Goal: Task Accomplishment & Management: Complete application form

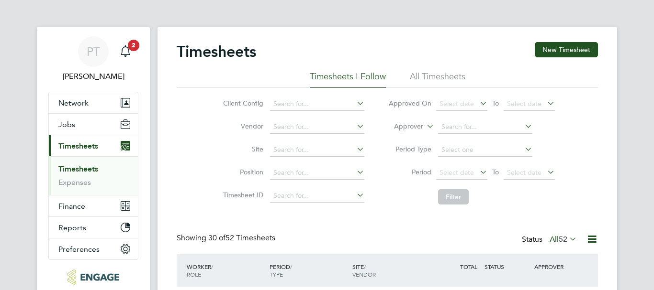
click at [86, 167] on link "Timesheets" at bounding box center [78, 169] width 40 height 9
click at [560, 51] on button "New Timesheet" at bounding box center [566, 49] width 63 height 15
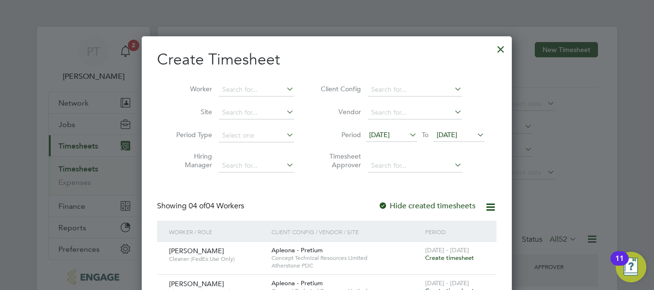
scroll to position [390, 370]
click at [284, 89] on icon at bounding box center [284, 88] width 0 height 13
click at [253, 90] on input at bounding box center [256, 89] width 75 height 13
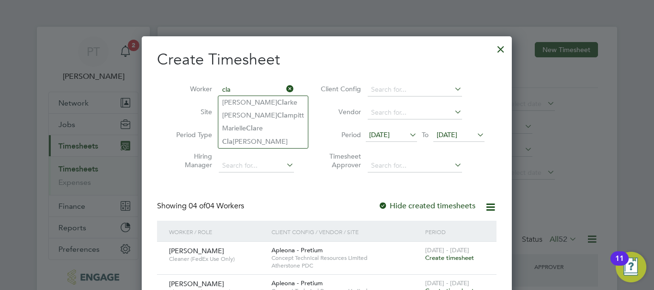
type input "cla"
click at [407, 135] on icon at bounding box center [407, 134] width 0 height 13
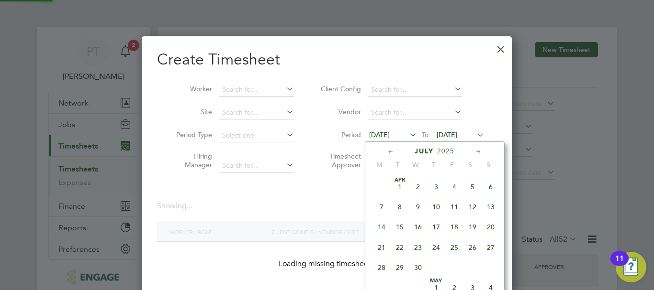
scroll to position [373, 0]
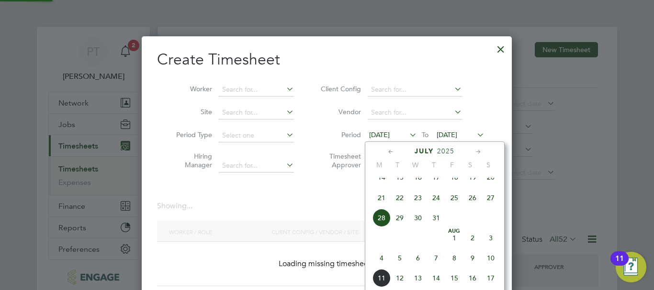
click at [457, 135] on span "[DATE]" at bounding box center [446, 135] width 21 height 9
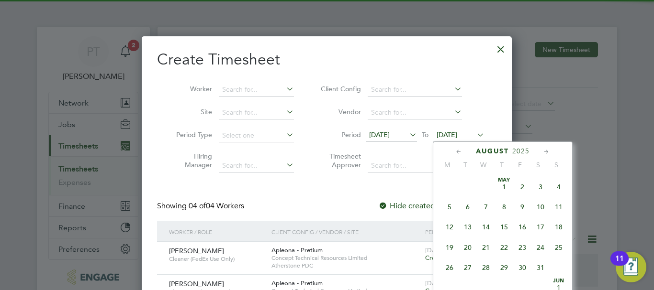
scroll to position [311, 0]
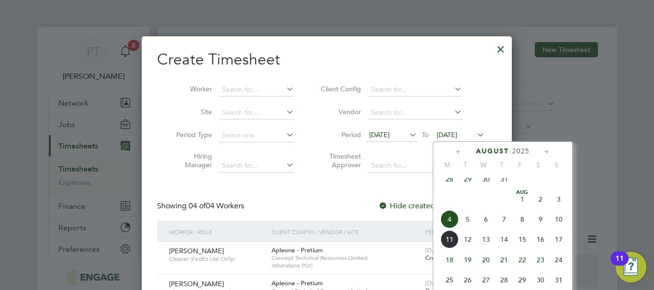
click at [558, 226] on span "10" at bounding box center [558, 220] width 18 height 18
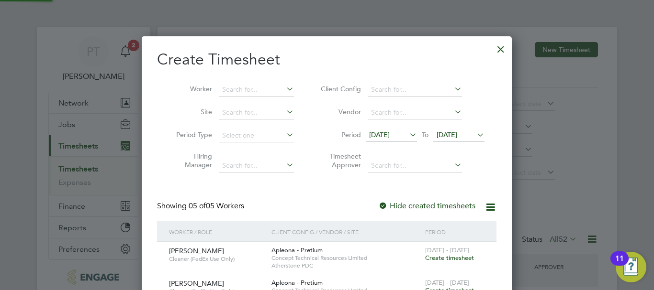
scroll to position [521, 370]
click at [410, 142] on span "[DATE]" at bounding box center [391, 135] width 51 height 13
click at [407, 136] on icon at bounding box center [407, 134] width 0 height 13
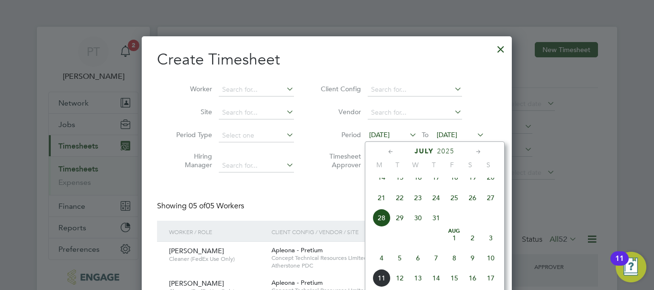
click at [294, 186] on div "Create Timesheet Worker Site Period Type Hiring Manager Client Config Vendor Pe…" at bounding box center [326, 294] width 339 height 488
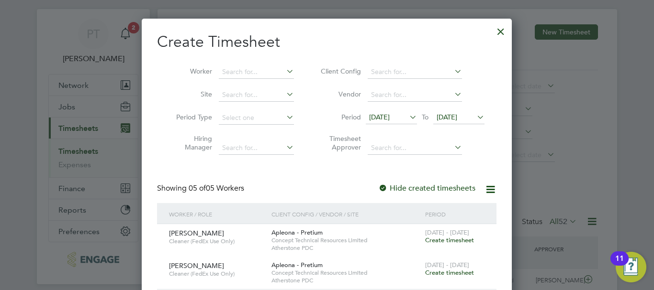
scroll to position [96, 0]
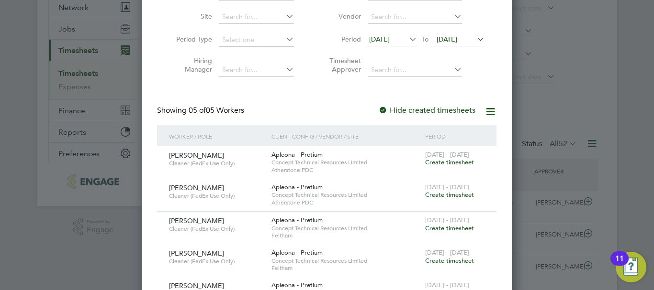
click at [452, 162] on span "Create timesheet" at bounding box center [449, 162] width 49 height 8
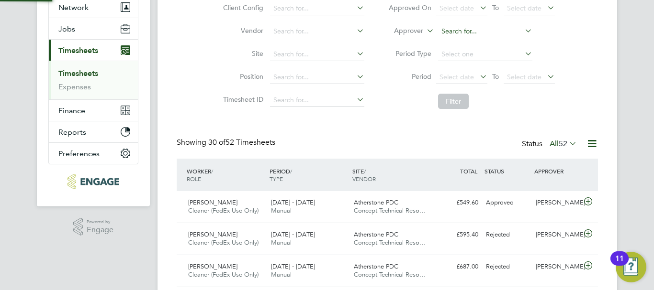
scroll to position [32, 0]
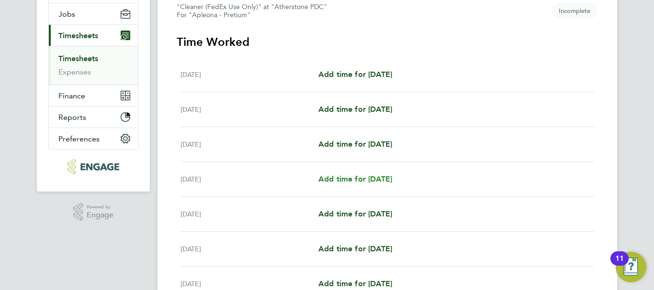
click at [380, 177] on span "Add time for [DATE]" at bounding box center [355, 179] width 74 height 9
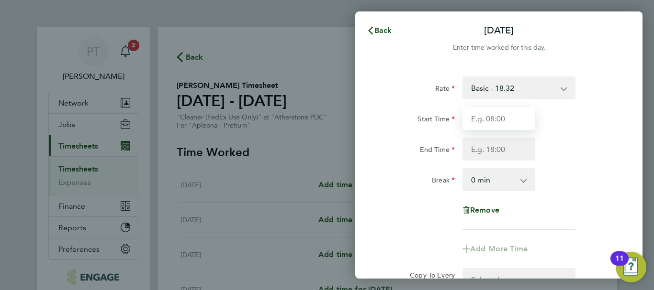
click at [480, 117] on input "Start Time" at bounding box center [498, 118] width 73 height 23
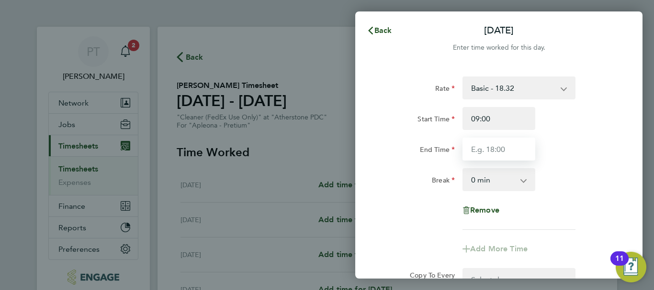
click at [474, 150] on input "End Time" at bounding box center [498, 149] width 73 height 23
click at [488, 150] on input "End Time" at bounding box center [498, 149] width 73 height 23
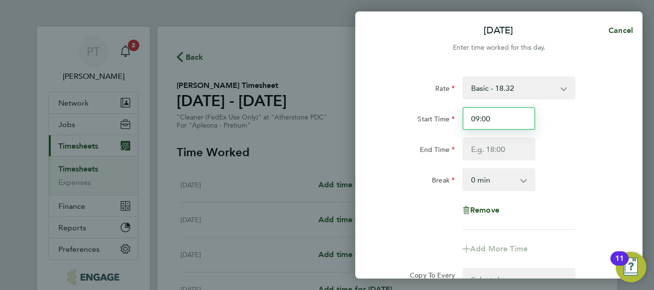
click at [494, 116] on input "09:00" at bounding box center [498, 118] width 73 height 23
type input "09:30"
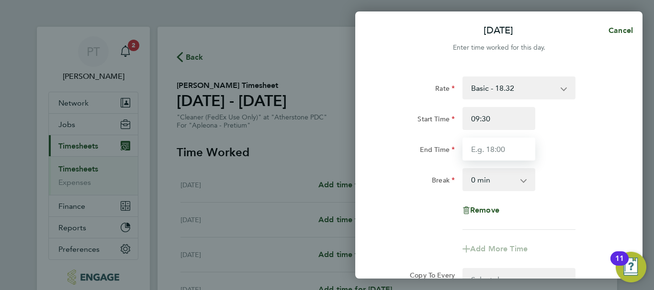
click at [478, 153] on input "End Time" at bounding box center [498, 149] width 73 height 23
type input "15:30"
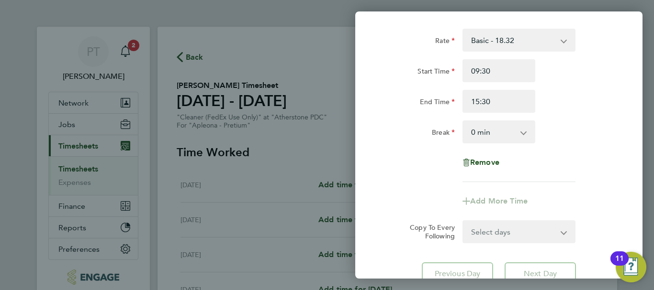
click at [597, 157] on div "Rate Basic - 18.32 Start Time 09:30 End Time 15:30 Break 0 min 15 min 30 min 45…" at bounding box center [499, 106] width 234 height 154
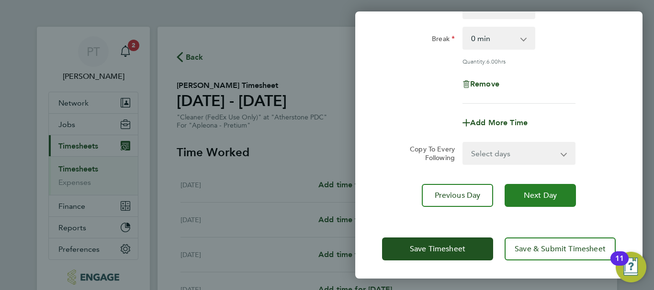
click at [531, 191] on span "Next Day" at bounding box center [540, 196] width 33 height 10
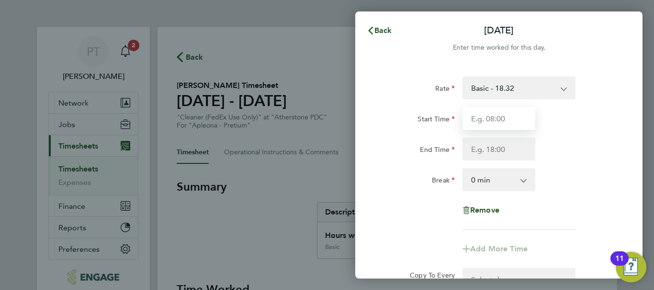
click at [502, 123] on input "Start Time" at bounding box center [498, 118] width 73 height 23
type input "09:30"
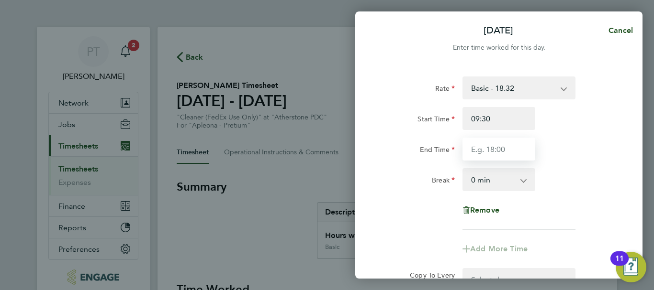
click at [489, 147] on input "End Time" at bounding box center [498, 149] width 73 height 23
type input "15:30"
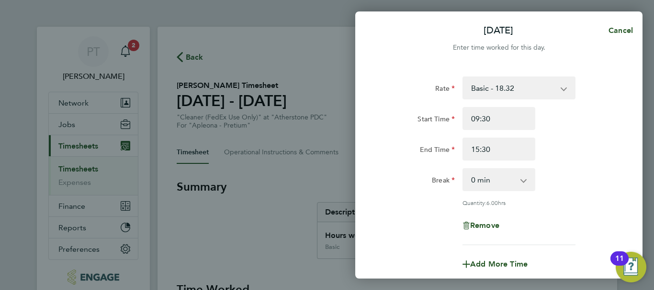
click at [582, 163] on div "Rate Basic - 18.32 Start Time 09:30 End Time 15:30 Break 0 min 15 min 30 min 45…" at bounding box center [499, 161] width 234 height 169
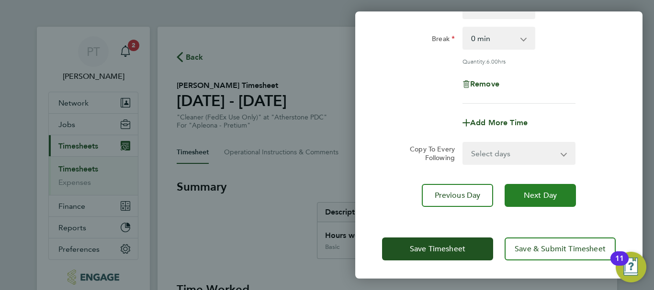
click at [533, 196] on span "Next Day" at bounding box center [540, 196] width 33 height 10
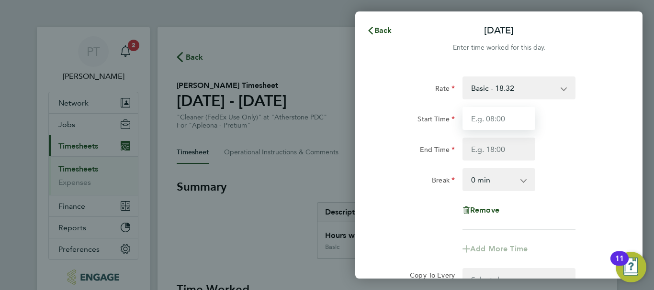
click at [488, 120] on input "Start Time" at bounding box center [498, 118] width 73 height 23
type input "09:30"
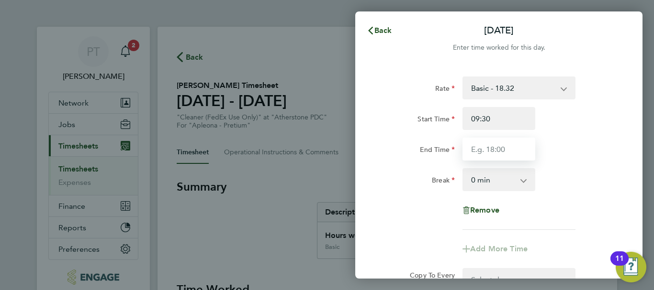
click at [495, 149] on input "End Time" at bounding box center [498, 149] width 73 height 23
type input "15:30"
click at [584, 167] on div "Rate Basic - 18.32 Start Time 09:30 End Time 15:30 Break 0 min 15 min 30 min 45…" at bounding box center [499, 154] width 234 height 154
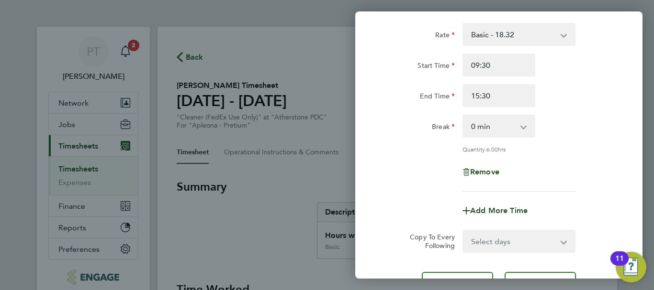
scroll to position [142, 0]
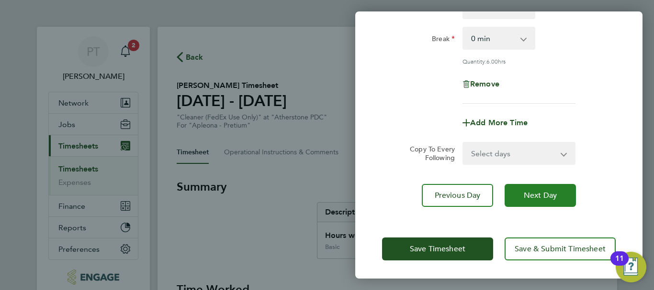
click at [549, 193] on span "Next Day" at bounding box center [540, 196] width 33 height 10
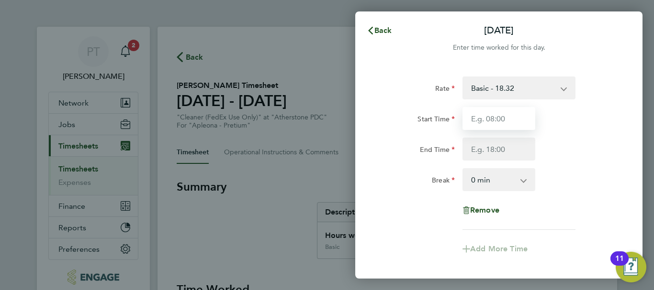
click at [489, 116] on input "Start Time" at bounding box center [498, 118] width 73 height 23
type input "09:30"
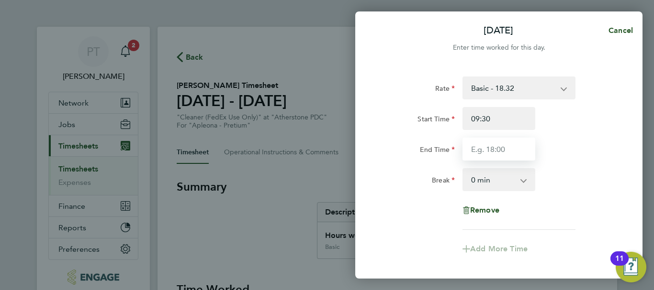
click at [483, 148] on input "End Time" at bounding box center [498, 149] width 73 height 23
type input "15:30"
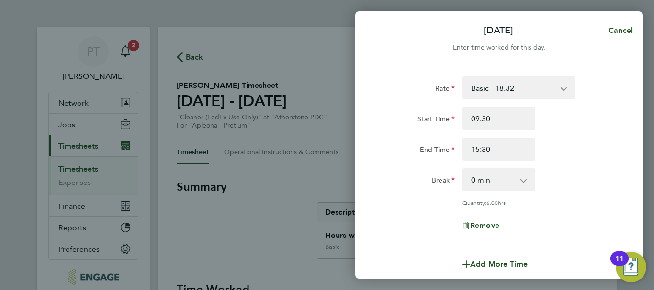
click at [576, 170] on div "Rate Basic - 18.32 Start Time 09:30 End Time 15:30 Break 0 min 15 min 30 min 45…" at bounding box center [499, 161] width 234 height 169
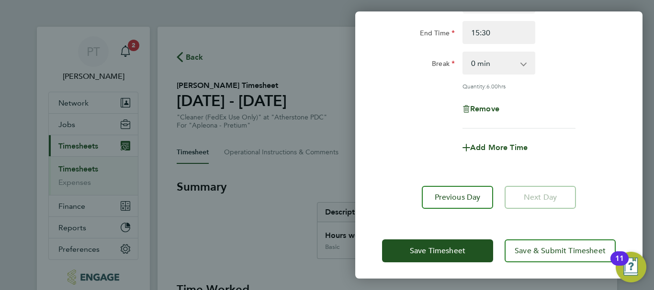
scroll to position [119, 0]
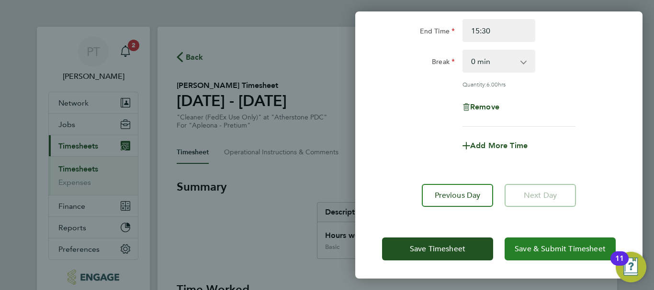
click at [552, 250] on span "Save & Submit Timesheet" at bounding box center [559, 250] width 91 height 10
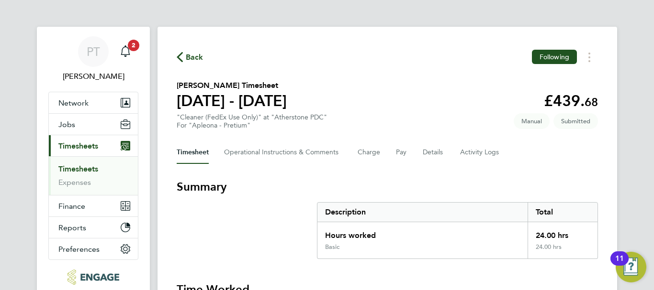
click at [76, 170] on link "Timesheets" at bounding box center [78, 169] width 40 height 9
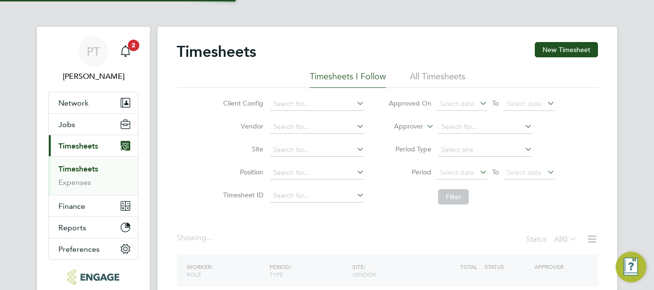
click at [567, 57] on button "New Timesheet" at bounding box center [566, 49] width 63 height 15
click at [573, 52] on button "New Timesheet" at bounding box center [566, 49] width 63 height 15
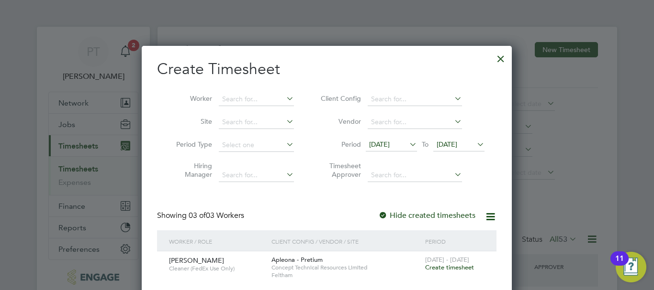
scroll to position [24, 83]
click at [239, 94] on input at bounding box center [256, 99] width 75 height 13
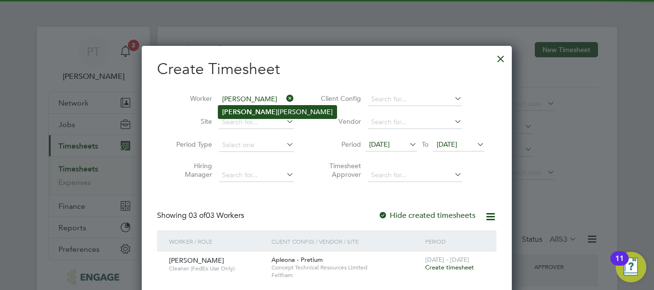
click at [244, 113] on li "[PERSON_NAME]" at bounding box center [277, 112] width 118 height 13
type input "[PERSON_NAME]"
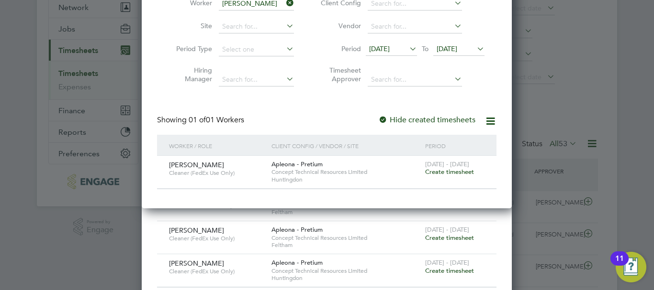
click at [454, 171] on span "Create timesheet" at bounding box center [449, 172] width 49 height 8
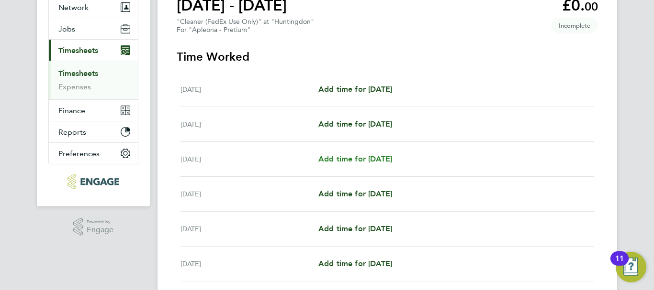
click at [379, 158] on span "Add time for [DATE]" at bounding box center [355, 159] width 74 height 9
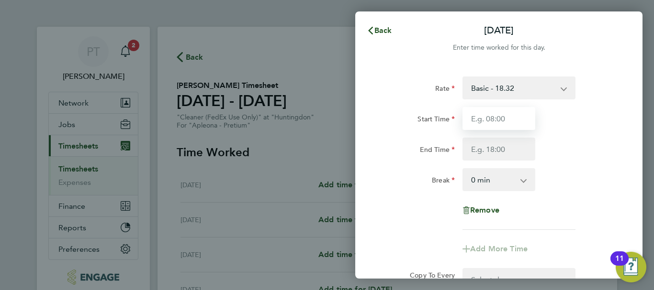
click at [501, 117] on input "Start Time" at bounding box center [498, 118] width 73 height 23
type input "09:30"
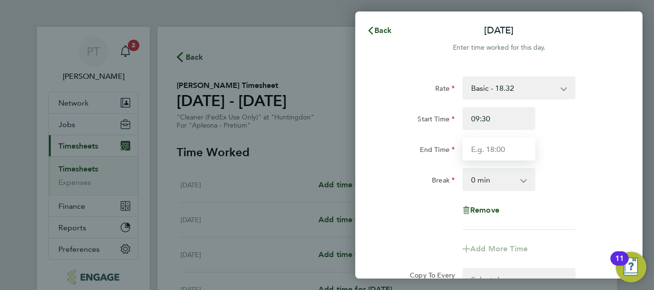
click at [477, 148] on input "End Time" at bounding box center [498, 149] width 73 height 23
type input "13:00"
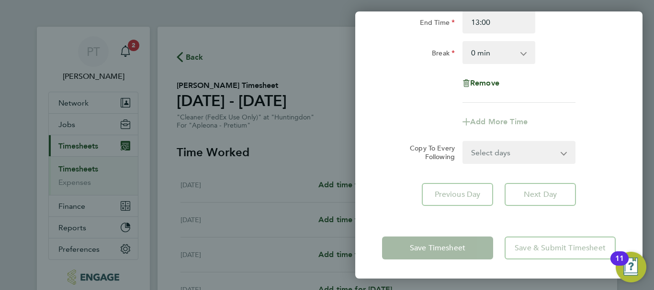
click at [579, 63] on div "Break 0 min 15 min 30 min 45 min 60 min 75 min 90 min" at bounding box center [498, 52] width 241 height 23
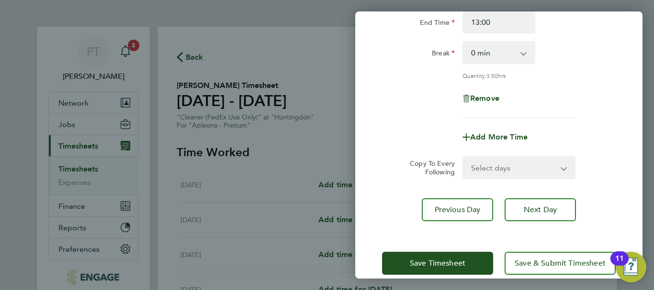
drag, startPoint x: 610, startPoint y: 112, endPoint x: 606, endPoint y: 144, distance: 31.4
drag, startPoint x: 606, startPoint y: 144, endPoint x: 397, endPoint y: 104, distance: 212.3
click at [391, 106] on div "Remove" at bounding box center [498, 98] width 241 height 23
click at [539, 209] on span "Next Day" at bounding box center [540, 210] width 33 height 10
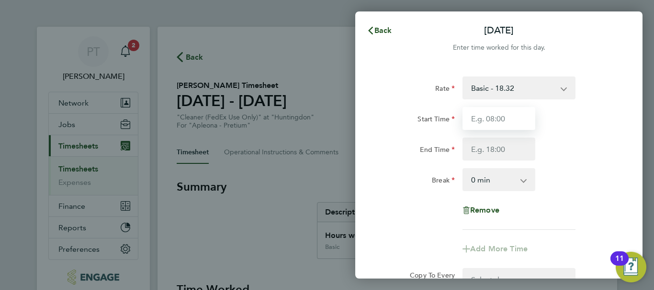
click at [491, 118] on input "Start Time" at bounding box center [498, 118] width 73 height 23
type input "09:30"
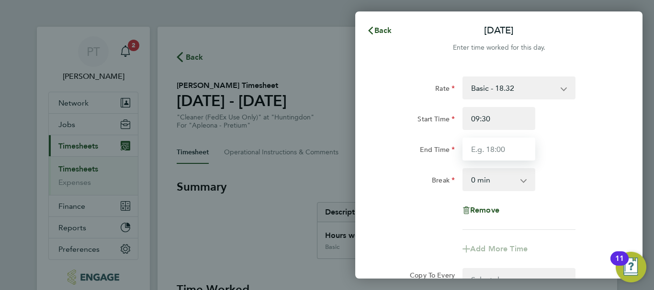
click at [482, 147] on input "End Time" at bounding box center [498, 149] width 73 height 23
type input "13:00"
click at [630, 136] on div "Rate Basic - 18.32 Start Time 09:30 End Time 13:00 Break 0 min 15 min 30 min 45…" at bounding box center [498, 205] width 287 height 280
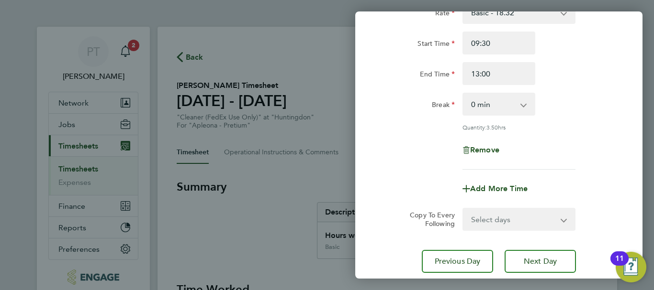
scroll to position [142, 0]
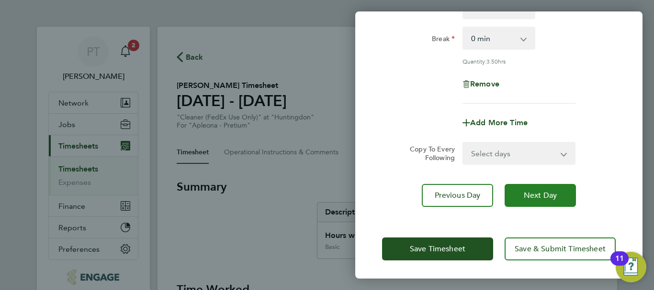
click at [546, 188] on button "Next Day" at bounding box center [539, 195] width 71 height 23
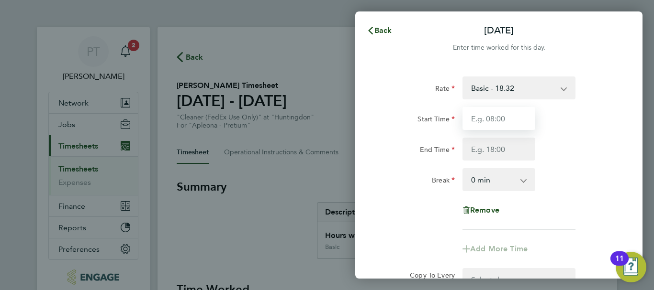
click at [513, 116] on input "Start Time" at bounding box center [498, 118] width 73 height 23
type input "09:30"
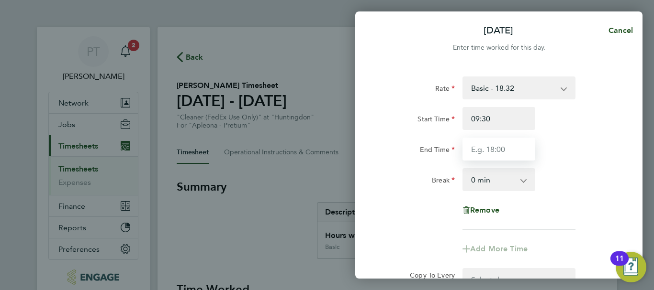
click at [473, 148] on input "End Time" at bounding box center [498, 149] width 73 height 23
type input "13:00"
click at [579, 197] on div "Rate Basic - 18.32 Start Time 09:30 End Time 13:00 Break 0 min 15 min 30 min 45…" at bounding box center [499, 154] width 234 height 154
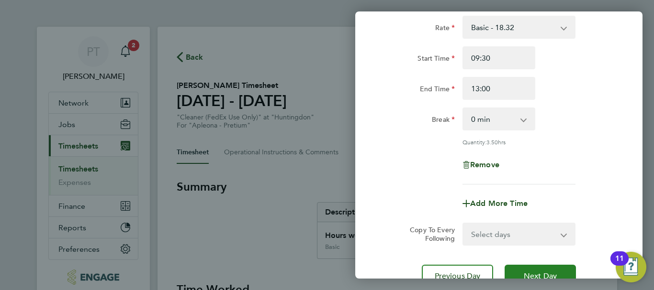
scroll to position [142, 0]
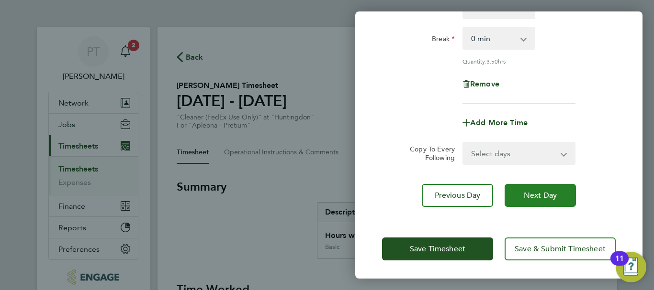
click at [545, 198] on span "Next Day" at bounding box center [540, 196] width 33 height 10
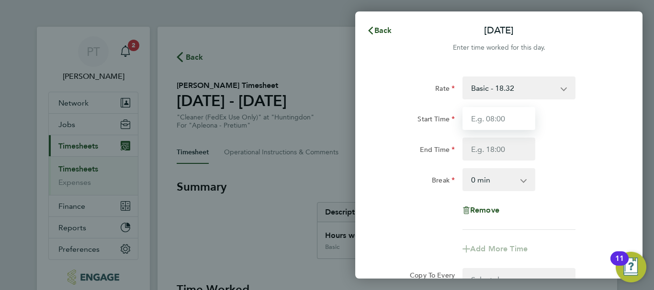
click at [503, 118] on input "Start Time" at bounding box center [498, 118] width 73 height 23
type input "09:30"
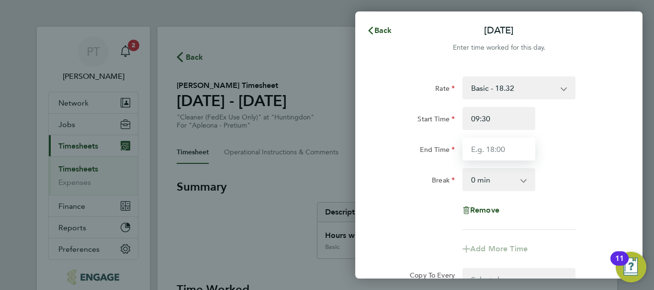
click at [483, 145] on input "End Time" at bounding box center [498, 149] width 73 height 23
type input "13:00"
click at [583, 168] on div "Rate Basic - 18.32 Start Time 09:30 End Time 13:00 Break 0 min 15 min 30 min 45…" at bounding box center [499, 154] width 234 height 154
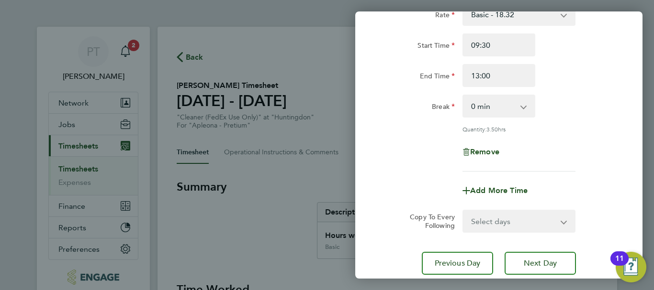
scroll to position [142, 0]
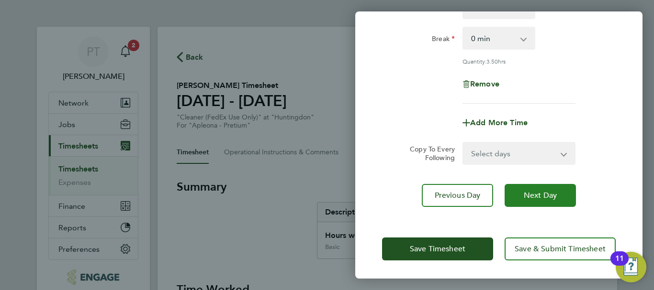
click at [542, 197] on span "Next Day" at bounding box center [540, 196] width 33 height 10
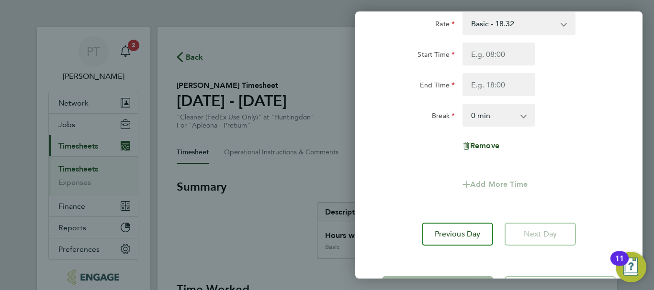
scroll to position [9, 0]
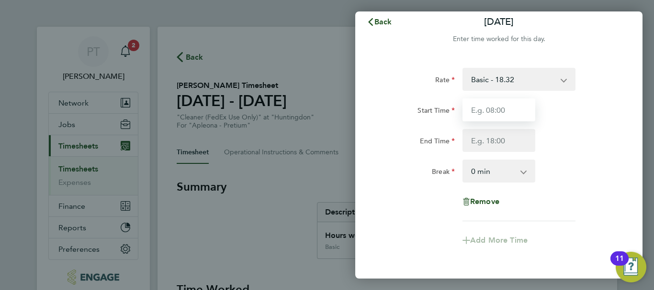
click at [499, 112] on input "Start Time" at bounding box center [498, 110] width 73 height 23
type input "09:30"
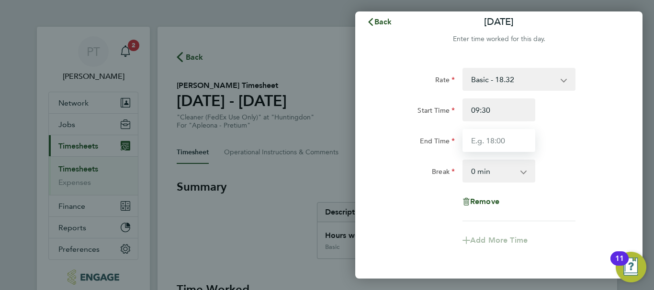
click at [479, 139] on input "End Time" at bounding box center [498, 140] width 73 height 23
type input "13:00"
click at [619, 151] on div "Rate Basic - 18.32 Start Time 09:30 End Time 13:00 Break 0 min 15 min 30 min 45…" at bounding box center [498, 184] width 287 height 257
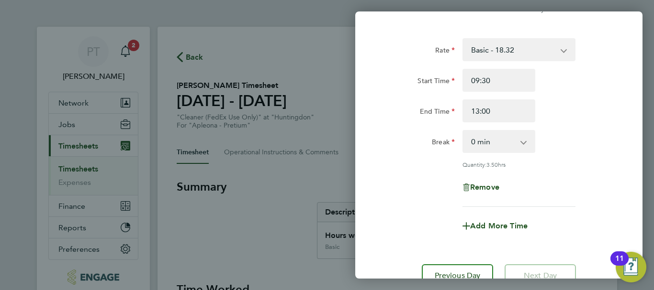
scroll to position [119, 0]
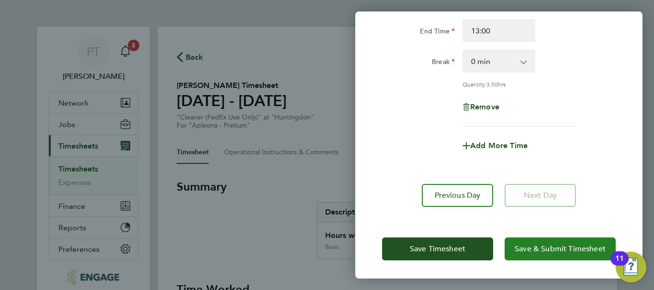
click at [548, 249] on span "Save & Submit Timesheet" at bounding box center [559, 250] width 91 height 10
